Goal: Task Accomplishment & Management: Manage account settings

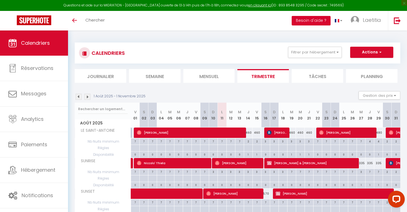
click at [314, 21] on button "Besoin d'aide ?" at bounding box center [311, 21] width 39 height 10
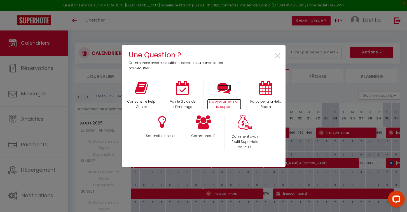
click at [223, 89] on icon at bounding box center [224, 88] width 14 height 14
click at [278, 57] on span "×" at bounding box center [278, 56] width 8 height 18
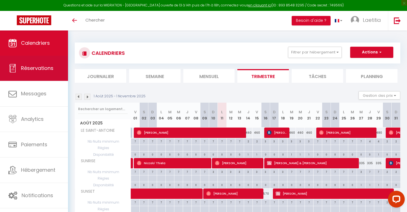
click at [45, 71] on span "Réservations" at bounding box center [37, 68] width 32 height 7
select select "not_cancelled"
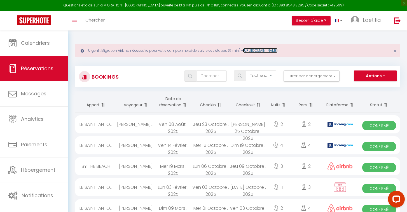
click at [277, 50] on link "[URL][DOMAIN_NAME]" at bounding box center [260, 50] width 35 height 5
click at [375, 23] on span "Laetitia" at bounding box center [372, 20] width 18 height 7
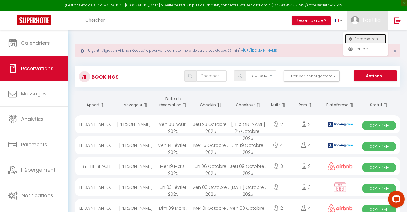
click at [371, 39] on link "Paramètres" at bounding box center [365, 39] width 41 height 10
select select "28"
select select "fr"
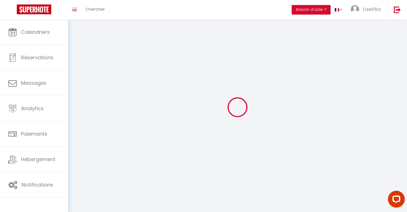
type input "TbBtt2dwwUmwd2z7Zcoqg0LRm"
type input "PFmJZFgChYe12NOvoNBxsfJPo"
type input "[URL][DOMAIN_NAME]"
select select "fr"
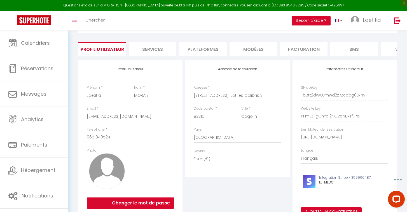
scroll to position [33, 0]
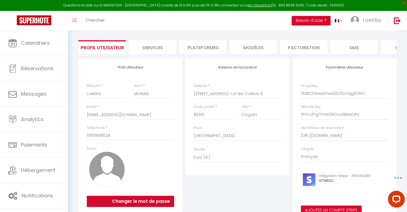
click at [212, 46] on li "Plateformes" at bounding box center [203, 47] width 48 height 14
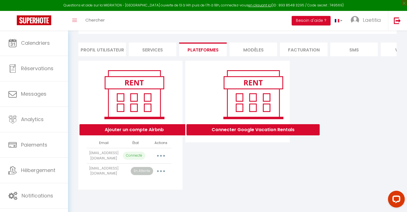
click at [160, 172] on icon "button" at bounding box center [161, 171] width 2 height 2
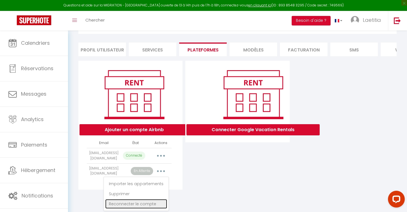
click at [132, 203] on link "Reconnecter le compte" at bounding box center [136, 204] width 62 height 10
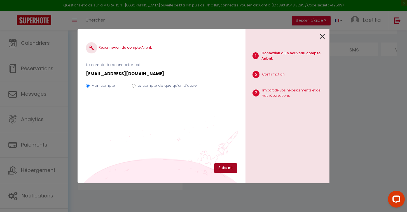
click at [231, 172] on button "Suivant" at bounding box center [225, 168] width 23 height 10
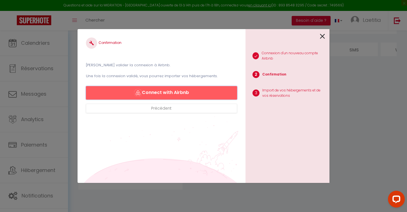
click at [193, 93] on button "Connect with Airbnb" at bounding box center [161, 92] width 151 height 13
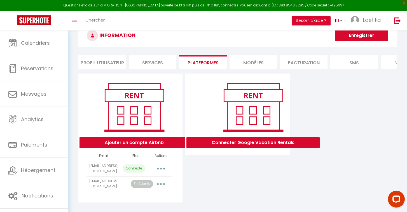
scroll to position [31, 0]
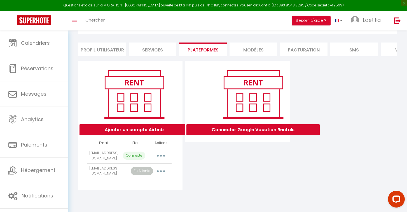
select select "8363"
select select
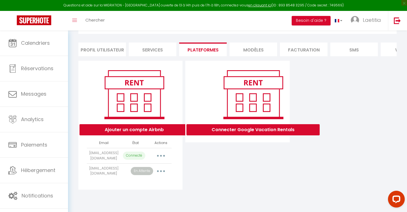
select select
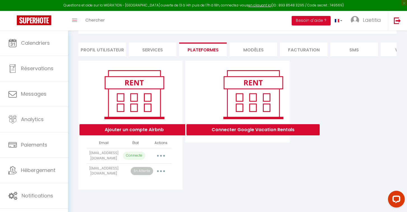
select select
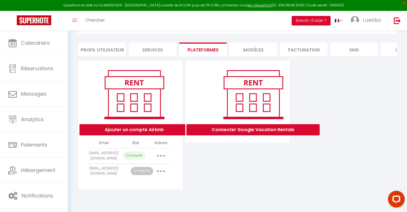
select select
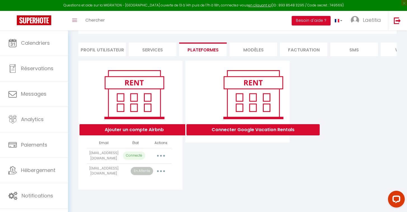
select select
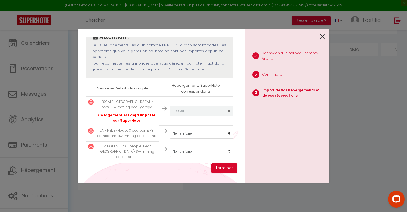
scroll to position [96, 0]
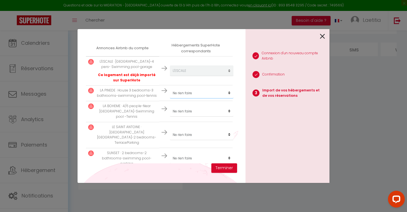
click at [187, 76] on select "Créer un nouveau hébergement Ne rien faire LE SAINT-ANTOINE SUNRISE SUNSET L'AM…" at bounding box center [202, 71] width 64 height 11
select select "19600"
click at [193, 76] on select "Créer un nouveau hébergement Ne rien faire LE SAINT-ANTOINE SUNRISE SUNSET L'AM…" at bounding box center [202, 71] width 64 height 11
select select "19601"
click at [200, 76] on select "Créer un nouveau hébergement Ne rien faire LE SAINT-ANTOINE SUNRISE SUNSET L'AM…" at bounding box center [202, 71] width 64 height 11
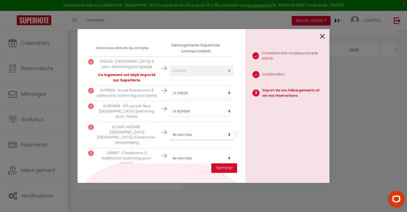
select select "17912"
click at [196, 76] on select "Créer un nouveau hébergement Ne rien faire LE SAINT-ANTOINE SUNRISE SUNSET L'AM…" at bounding box center [202, 71] width 64 height 11
select select "19517"
click at [193, 76] on select "Créer un nouveau hébergement Ne rien faire LE SAINT-ANTOINE SUNRISE SUNSET L'AM…" at bounding box center [202, 71] width 64 height 11
select select "59196"
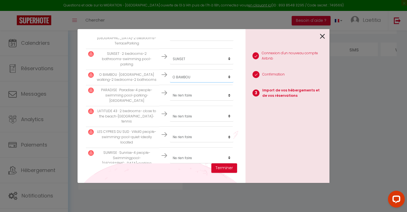
scroll to position [205, 0]
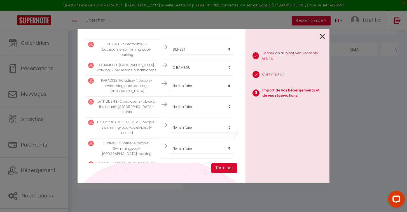
select select "19518"
select select "24998"
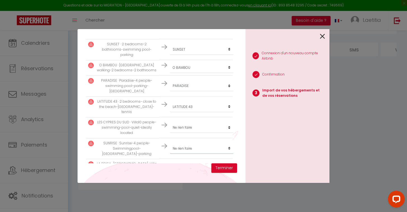
select select "21297"
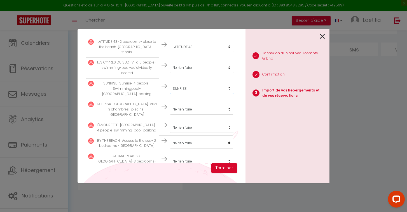
scroll to position [266, 0]
select select "34505"
select select "35120"
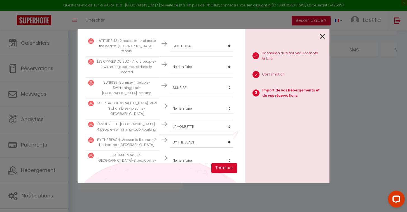
select select "37502"
select select "38006"
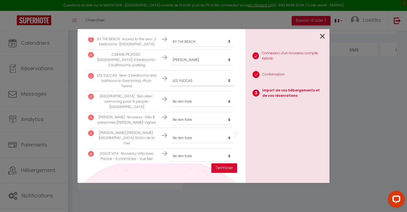
scroll to position [386, 0]
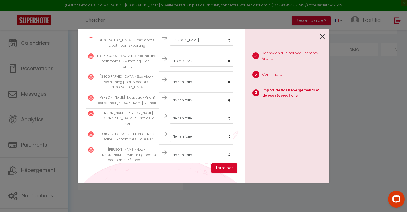
select select "69719"
click at [217, 169] on button "Terminer" at bounding box center [224, 168] width 26 height 10
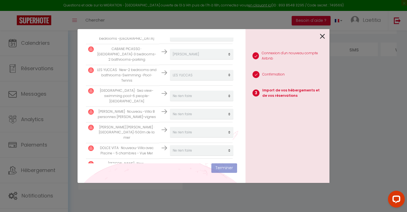
scroll to position [400, 0]
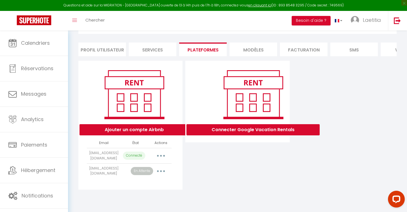
click at [394, 83] on div "Ajouter un compte Airbnb Email État Actions letmedo83@gmail.com Connecté Import…" at bounding box center [237, 125] width 321 height 129
